Goal: Communication & Community: Answer question/provide support

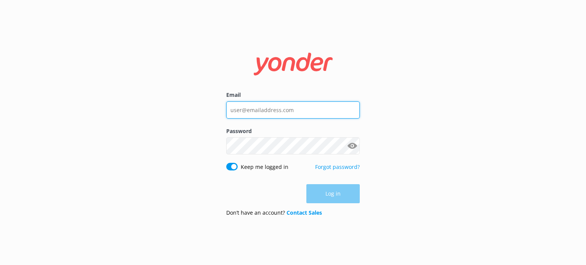
type input "[EMAIL_ADDRESS][DOMAIN_NAME]"
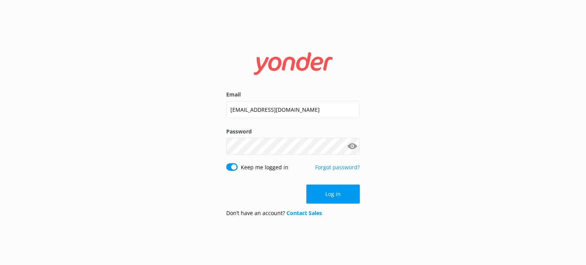
click at [333, 191] on div "Log in" at bounding box center [292, 194] width 133 height 19
click at [333, 191] on button "Log in" at bounding box center [332, 194] width 53 height 19
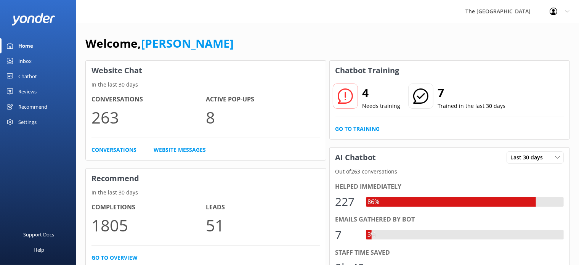
click at [23, 61] on div "Inbox" at bounding box center [24, 60] width 13 height 15
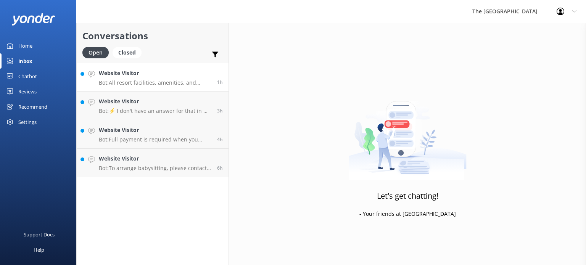
click at [144, 74] on h4 "Website Visitor" at bounding box center [155, 73] width 112 height 8
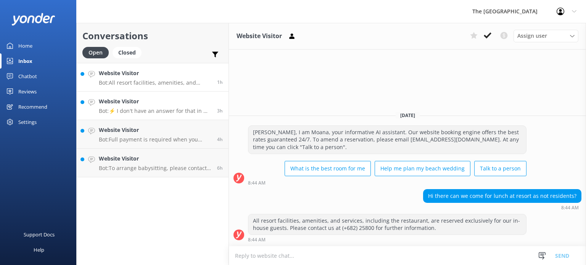
click at [148, 109] on p "Bot: ⚡ I don't have an answer for that in my knowledge base. Please try and rep…" at bounding box center [155, 110] width 112 height 7
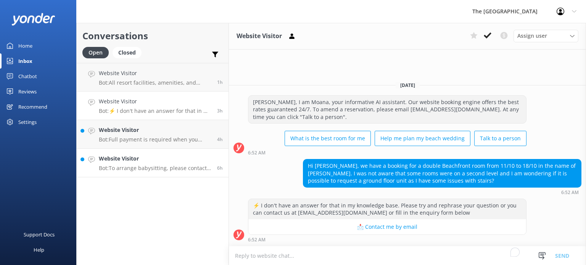
click at [168, 167] on p "Bot: To arrange babysitting, please contact The Rarotongan’s Reception by diali…" at bounding box center [155, 168] width 112 height 7
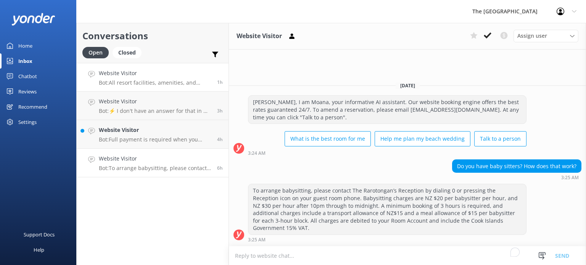
click at [122, 69] on h4 "Website Visitor" at bounding box center [155, 73] width 112 height 8
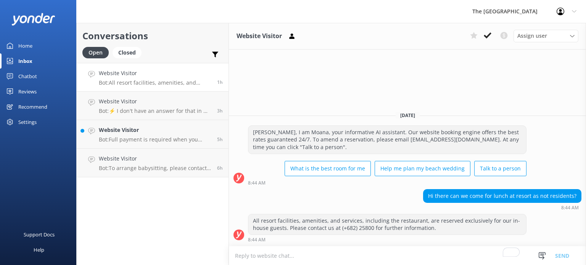
click at [153, 85] on p "Bot: All resort facilities, amenities, and services, including the restaurant, …" at bounding box center [155, 82] width 112 height 7
click at [282, 79] on div "Website Visitor Assign user Rarotongan Tata [PERSON_NAME] Laisa [PERSON_NAME] […" at bounding box center [407, 144] width 357 height 242
